Goal: Transaction & Acquisition: Subscribe to service/newsletter

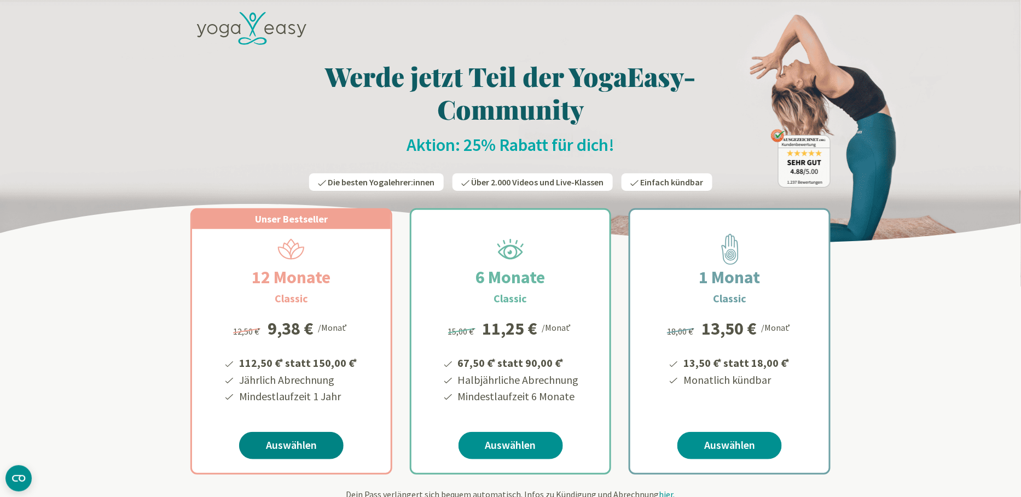
click at [307, 443] on link "Auswählen" at bounding box center [291, 445] width 104 height 27
click at [740, 449] on link "Auswählen" at bounding box center [729, 445] width 104 height 27
